Goal: Task Accomplishment & Management: Manage account settings

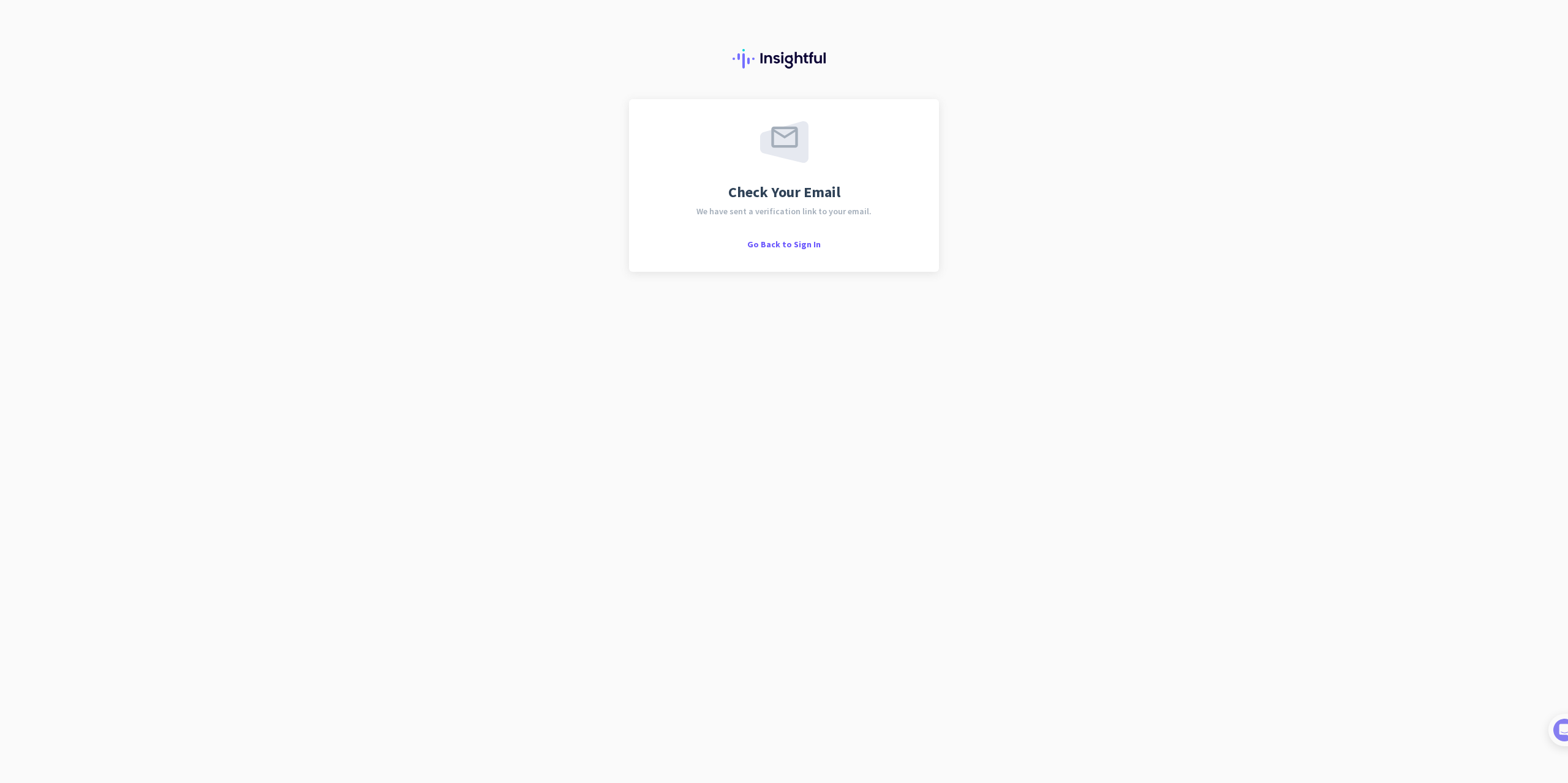
click at [735, 287] on div "Check Your Email We have sent a verification link to your email. Go Back to Sig…" at bounding box center [784, 391] width 1568 height 783
click at [779, 250] on div "Check Your Email We have sent a verification link to your email. Go Back to Sig…" at bounding box center [783, 185] width 310 height 172
click at [773, 245] on span "Go Back to Sign In" at bounding box center [784, 244] width 74 height 11
